Goal: Check status: Check status

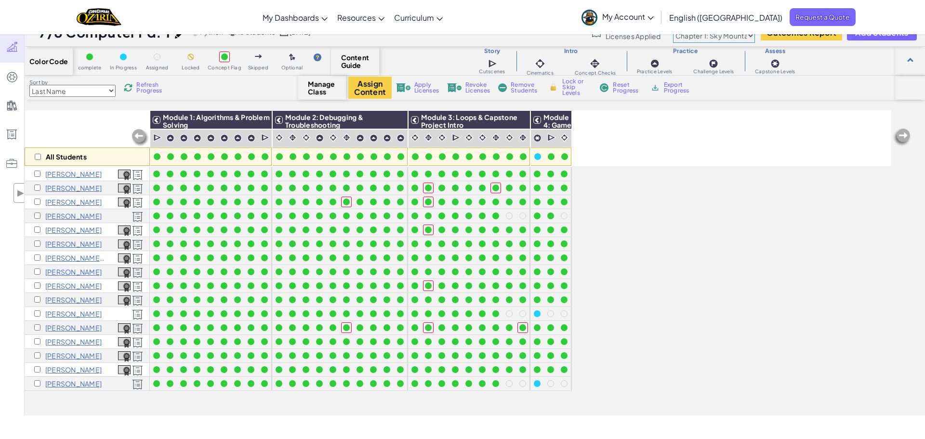
scroll to position [21, 0]
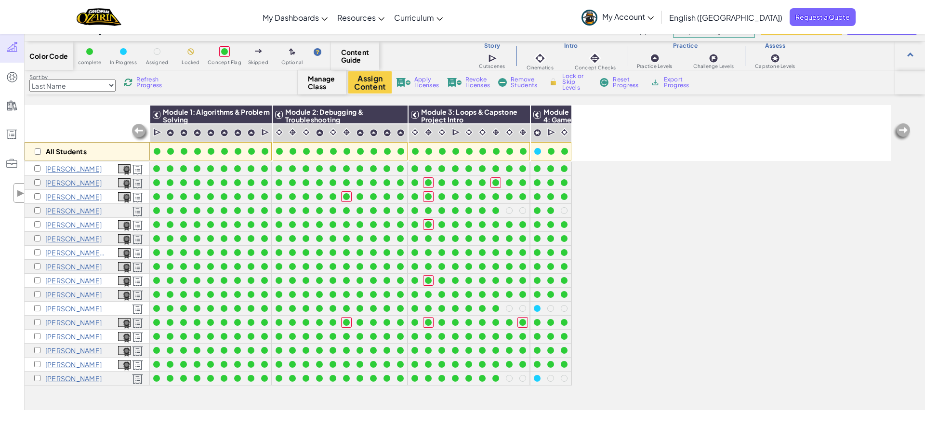
click at [151, 80] on span "Refresh Progress" at bounding box center [151, 83] width 30 height 12
click at [147, 82] on span "Refresh Progress" at bounding box center [151, 83] width 30 height 12
click at [146, 88] on span "Refresh Progress" at bounding box center [151, 83] width 30 height 12
click at [157, 84] on span "Refresh Progress" at bounding box center [151, 83] width 30 height 12
click at [110, 81] on select "Last Name first Name Progress (High to Low) Progress (Low to Hight)" at bounding box center [72, 86] width 86 height 12
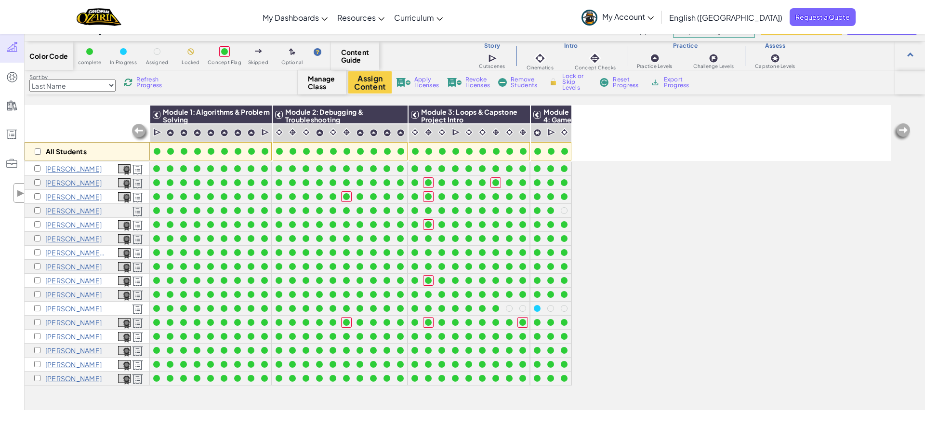
click at [138, 77] on span "Refresh Progress" at bounding box center [151, 83] width 30 height 12
click at [152, 80] on span "Refresh Progress" at bounding box center [151, 83] width 30 height 12
click at [141, 87] on span "Refresh Progress" at bounding box center [151, 83] width 30 height 12
click at [154, 77] on span "Refresh Progress" at bounding box center [151, 83] width 30 height 12
click at [133, 81] on div "Refresh Progress" at bounding box center [145, 82] width 46 height 7
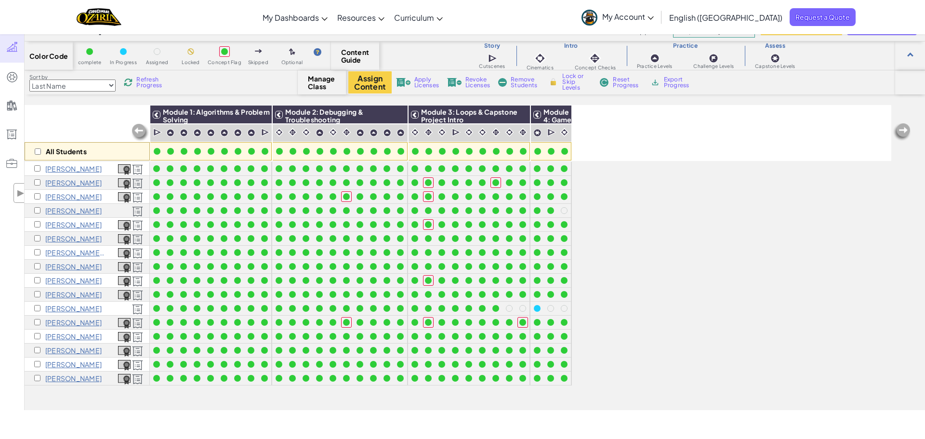
click at [140, 79] on span "Refresh Progress" at bounding box center [151, 83] width 30 height 12
click at [141, 79] on span "Refresh Progress" at bounding box center [151, 83] width 30 height 12
